Goal: Task Accomplishment & Management: Manage account settings

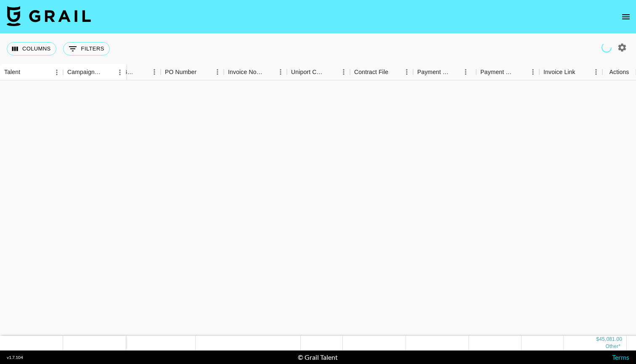
scroll to position [494, 760]
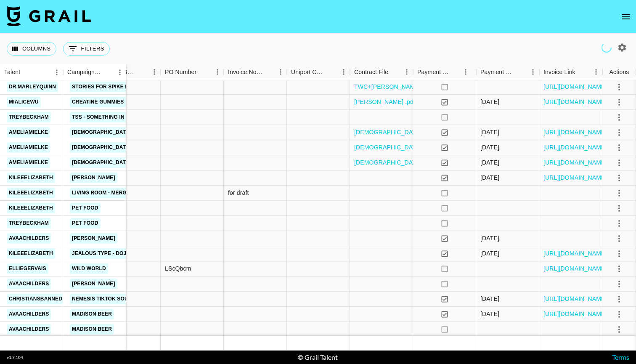
click at [625, 42] on button "button" at bounding box center [622, 47] width 14 height 14
select select "[DATE]"
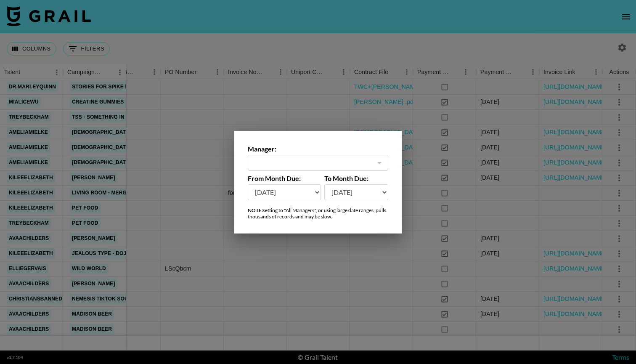
type input "[EMAIL_ADDRESS][DOMAIN_NAME]"
click at [349, 45] on div at bounding box center [318, 182] width 636 height 364
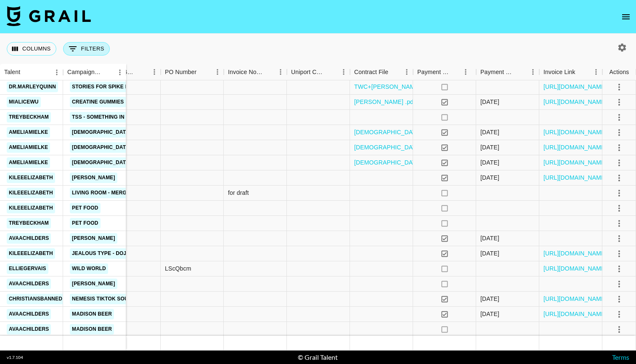
click at [88, 52] on button "0 Filters" at bounding box center [86, 48] width 47 height 13
select select "clientId"
select select "isAnyOf"
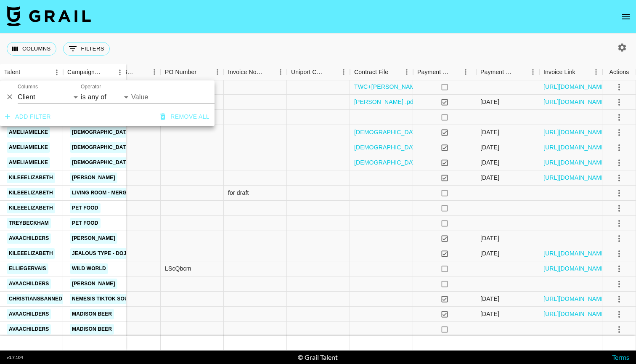
click at [159, 97] on input "Value" at bounding box center [188, 96] width 114 height 13
select select "airtableId"
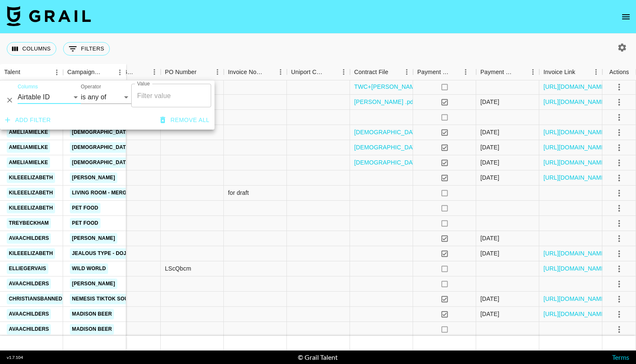
click at [143, 96] on input "Value" at bounding box center [171, 95] width 72 height 16
paste input "recuLMlaJ8RnYjPh6"
type input "recuLMlaJ8RnYjPh6"
click at [155, 124] on ul "recuLMlaJ8RnYjPh6" at bounding box center [171, 117] width 80 height 20
click at [155, 116] on li "recuLMlaJ8RnYjPh6" at bounding box center [171, 117] width 80 height 13
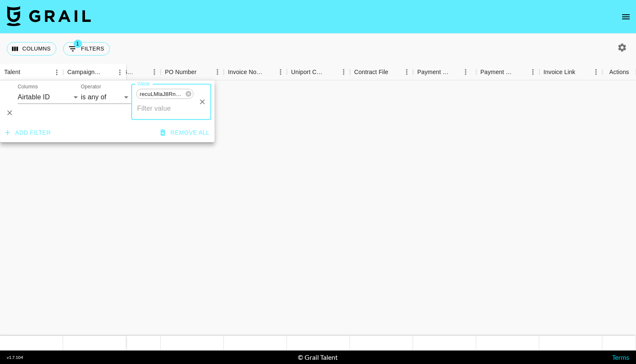
scroll to position [0, 760]
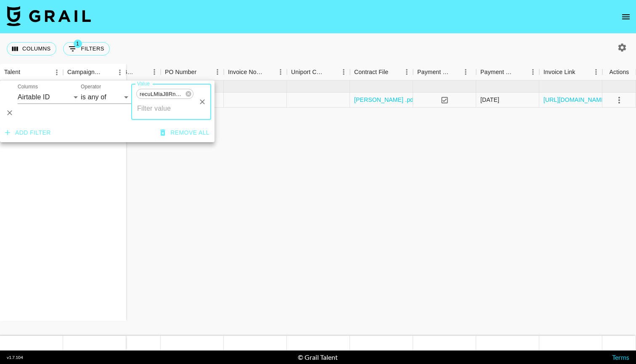
click at [258, 49] on div "Columns 1 Filters + Booking" at bounding box center [318, 49] width 636 height 30
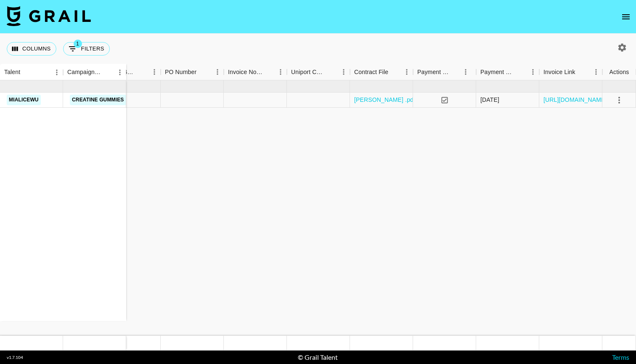
scroll to position [0, 0]
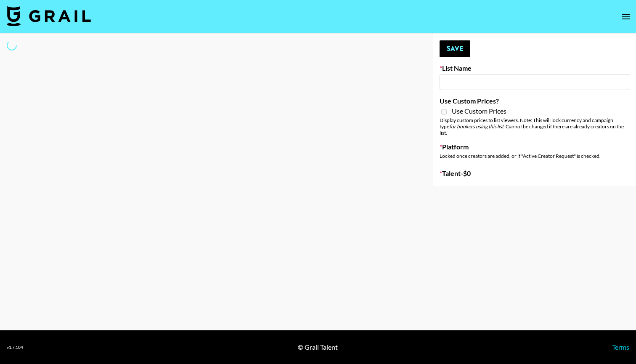
type input "GoVanni Campaign"
select select "Song"
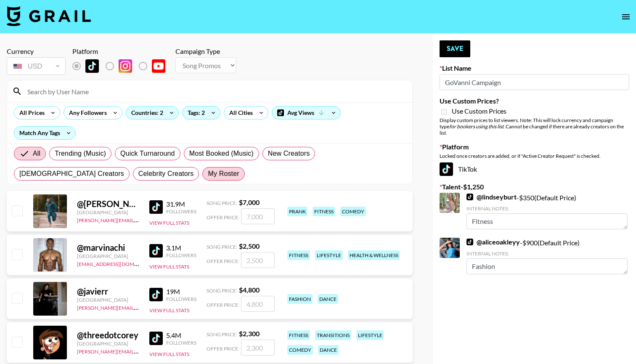
click at [208, 174] on span "My Roster" at bounding box center [223, 174] width 31 height 10
click at [208, 174] on input "My Roster" at bounding box center [208, 174] width 0 height 0
radio input "true"
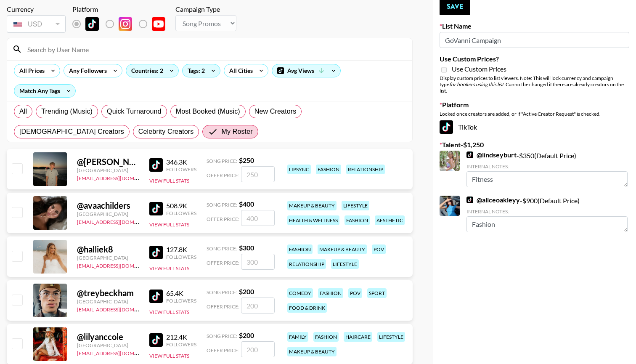
click at [17, 214] on input "checkbox" at bounding box center [17, 212] width 10 height 10
checkbox input "true"
type input "400"
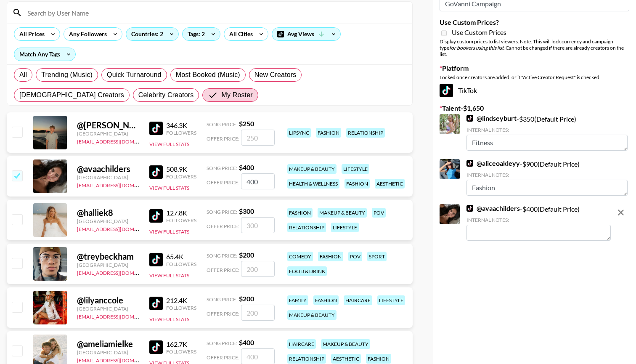
click at [16, 220] on input "checkbox" at bounding box center [17, 219] width 10 height 10
checkbox input "true"
type input "300"
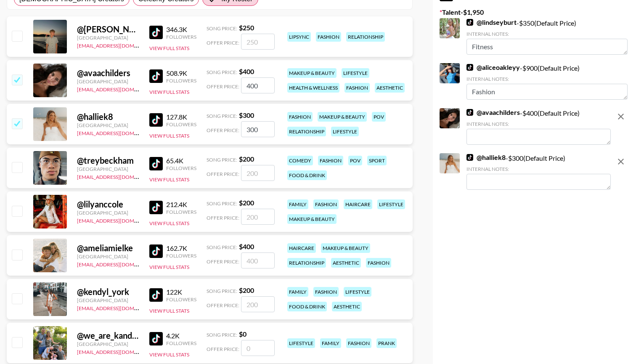
scroll to position [180, 0]
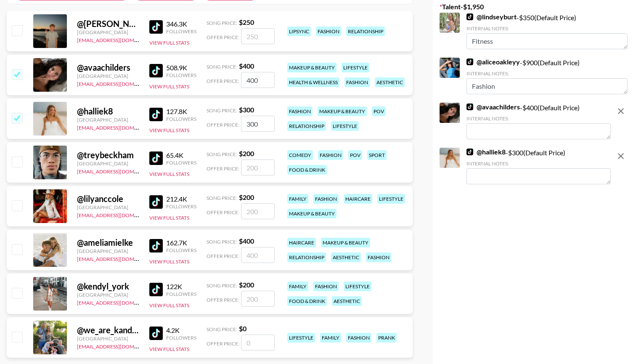
click at [18, 249] on input "checkbox" at bounding box center [17, 249] width 10 height 10
checkbox input "true"
type input "400"
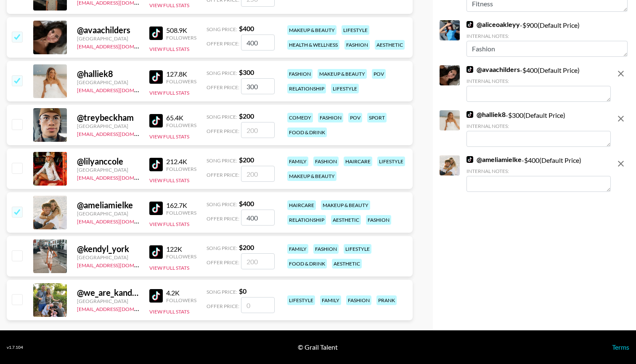
click at [16, 254] on input "checkbox" at bounding box center [17, 255] width 10 height 10
checkbox input "true"
type input "200"
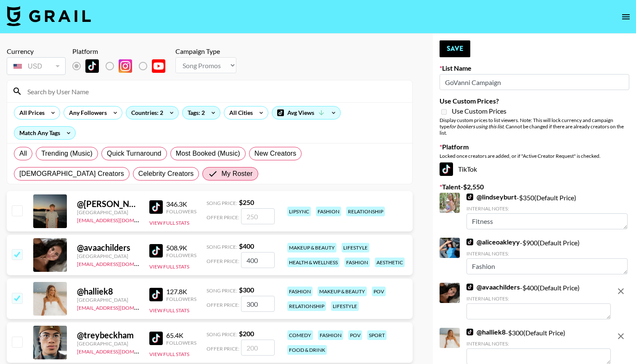
scroll to position [0, 0]
